Goal: Information Seeking & Learning: Learn about a topic

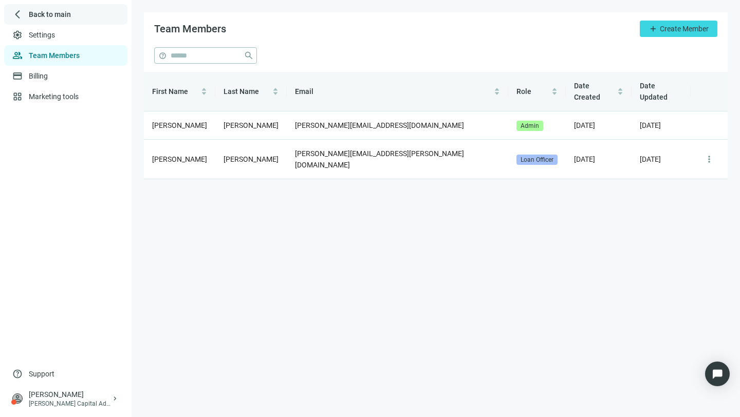
click at [37, 12] on span "Back to main" at bounding box center [50, 14] width 42 height 10
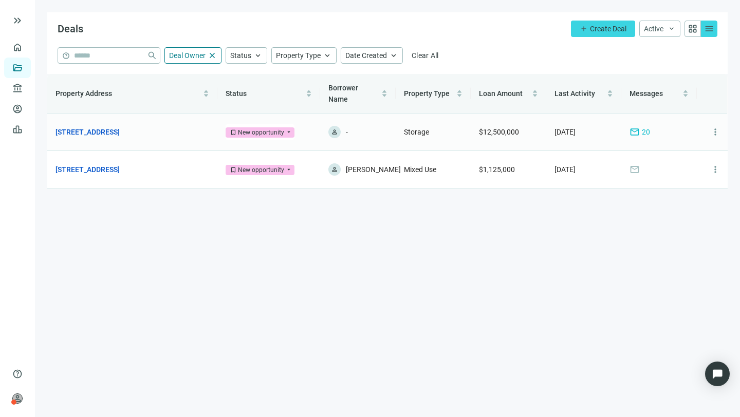
click at [634, 127] on span "mail" at bounding box center [635, 132] width 10 height 10
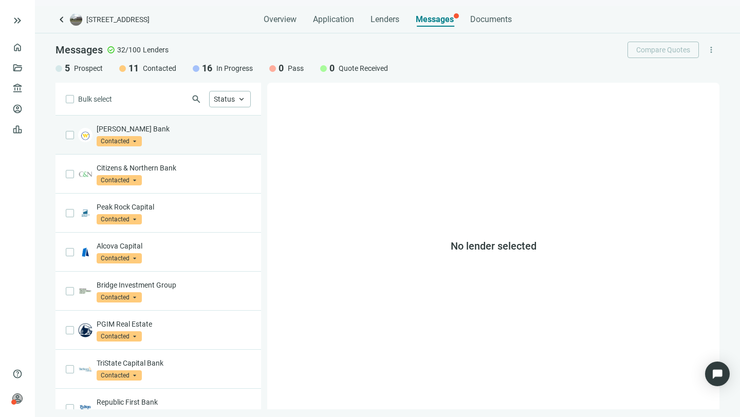
click at [124, 124] on p "Webster Bank" at bounding box center [174, 129] width 154 height 10
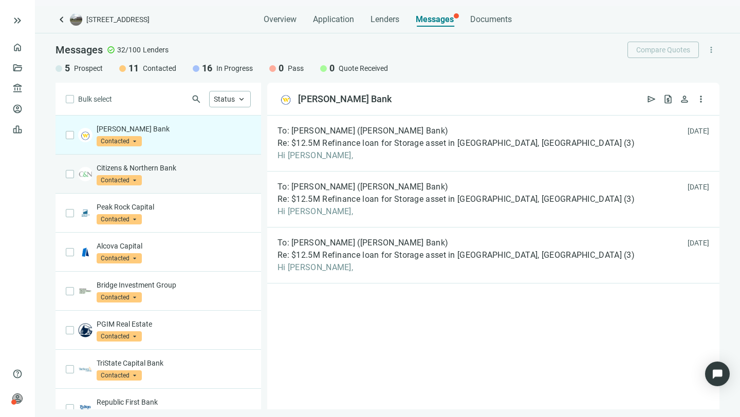
click at [151, 166] on p "Citizens & Northern Bank" at bounding box center [174, 168] width 154 height 10
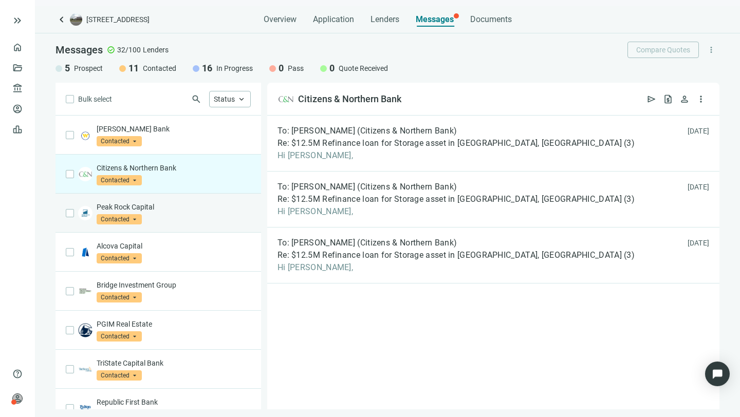
click at [127, 206] on p "Peak Rock Capital" at bounding box center [174, 207] width 154 height 10
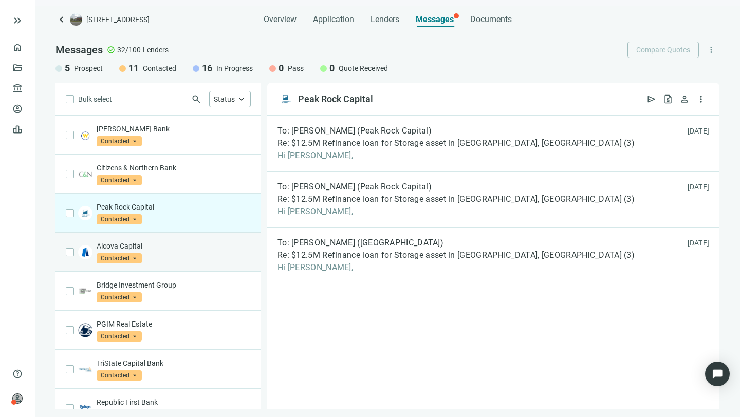
click at [119, 244] on p "Alcova Capital" at bounding box center [174, 246] width 154 height 10
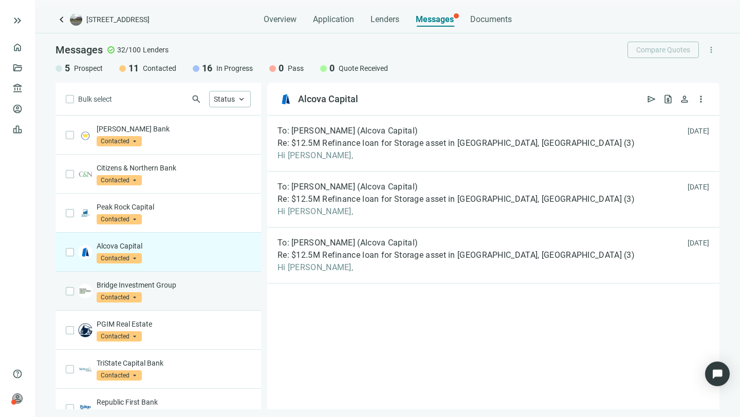
click at [115, 283] on p "Bridge Investment Group" at bounding box center [174, 285] width 154 height 10
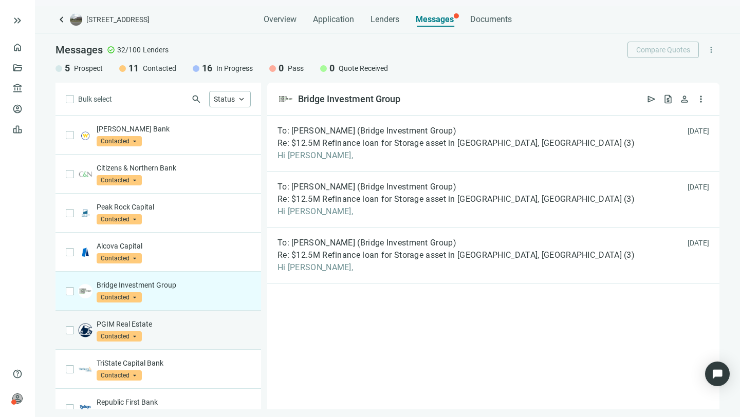
click at [119, 323] on p "PGIM Real Estate" at bounding box center [174, 324] width 154 height 10
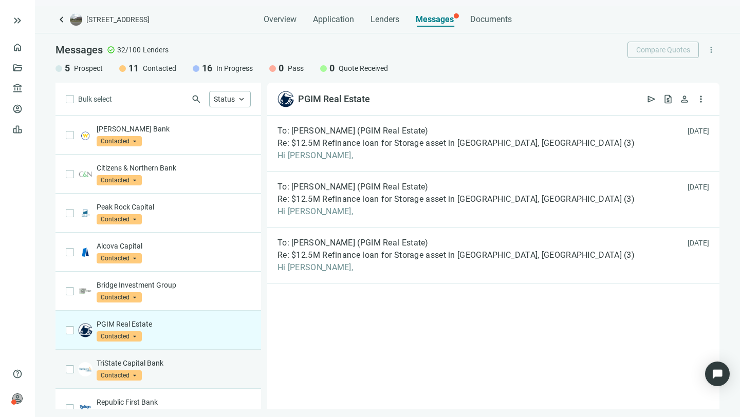
click at [123, 361] on p "TriState Capital Bank" at bounding box center [174, 363] width 154 height 10
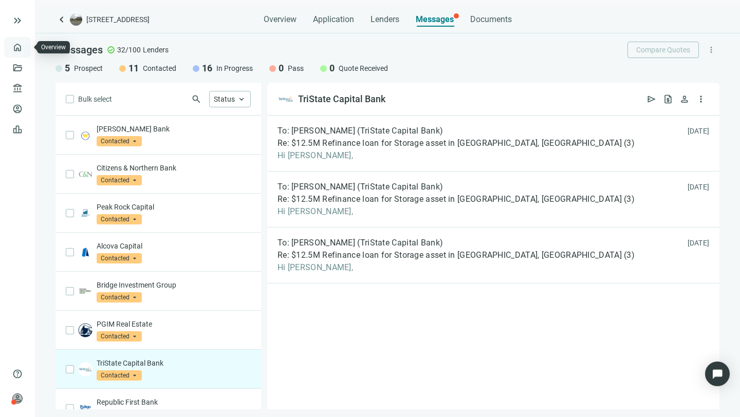
click at [26, 43] on link "Overview" at bounding box center [41, 47] width 30 height 8
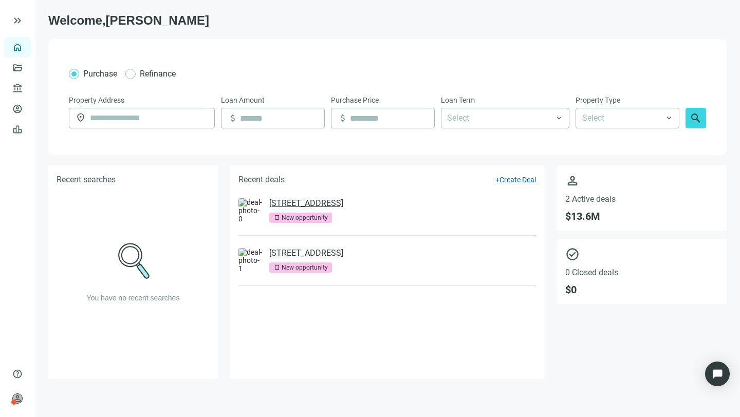
click at [287, 202] on link "[STREET_ADDRESS]" at bounding box center [306, 203] width 74 height 10
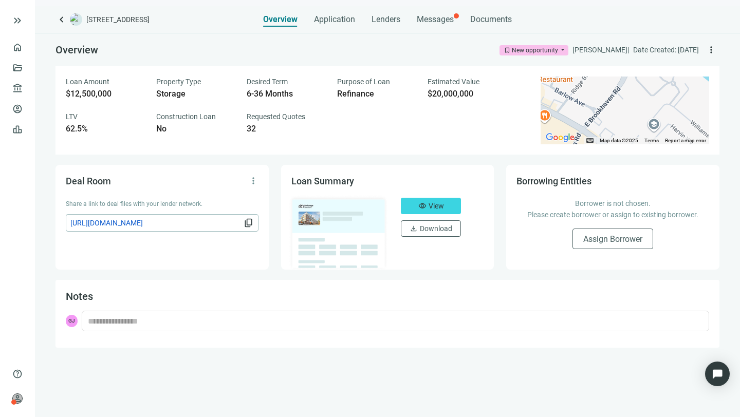
click at [250, 220] on span "content_copy" at bounding box center [249, 223] width 10 height 10
